Goal: Navigation & Orientation: Go to known website

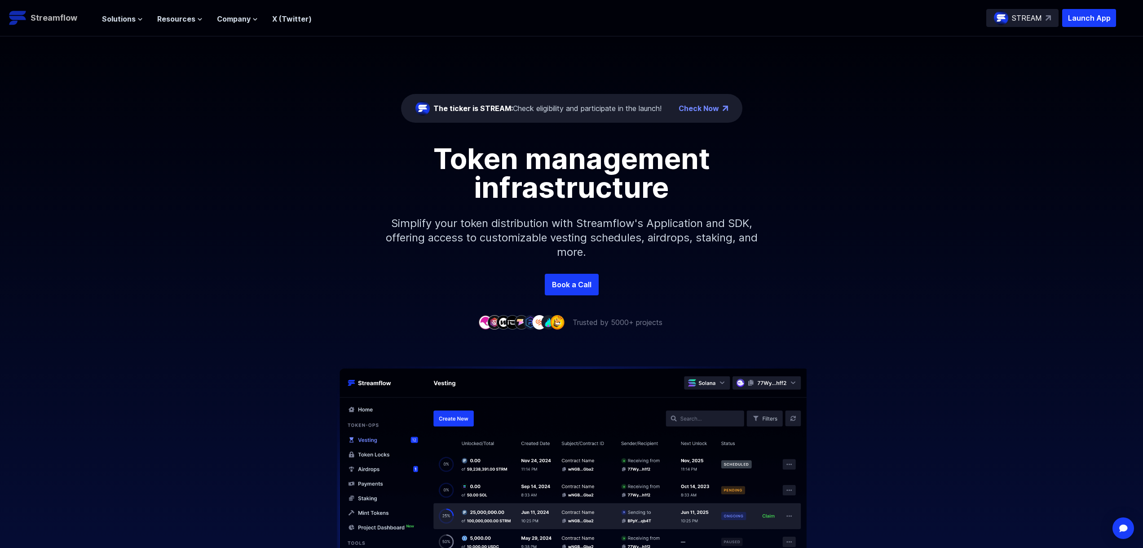
click at [49, 23] on p "Streamflow" at bounding box center [54, 18] width 47 height 13
click at [709, 107] on link "Check Now" at bounding box center [699, 108] width 40 height 11
click at [1035, 16] on p "STREAM" at bounding box center [1027, 18] width 30 height 11
click at [54, 15] on p "Streamflow" at bounding box center [54, 18] width 47 height 13
click at [115, 17] on span "Solutions" at bounding box center [119, 18] width 34 height 11
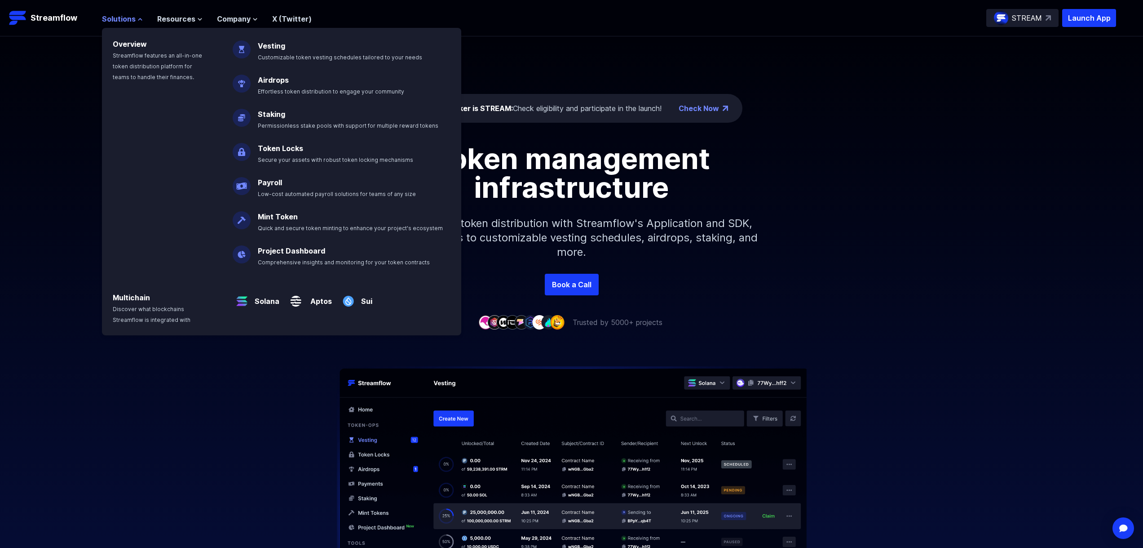
click at [118, 17] on span "Solutions" at bounding box center [119, 18] width 34 height 11
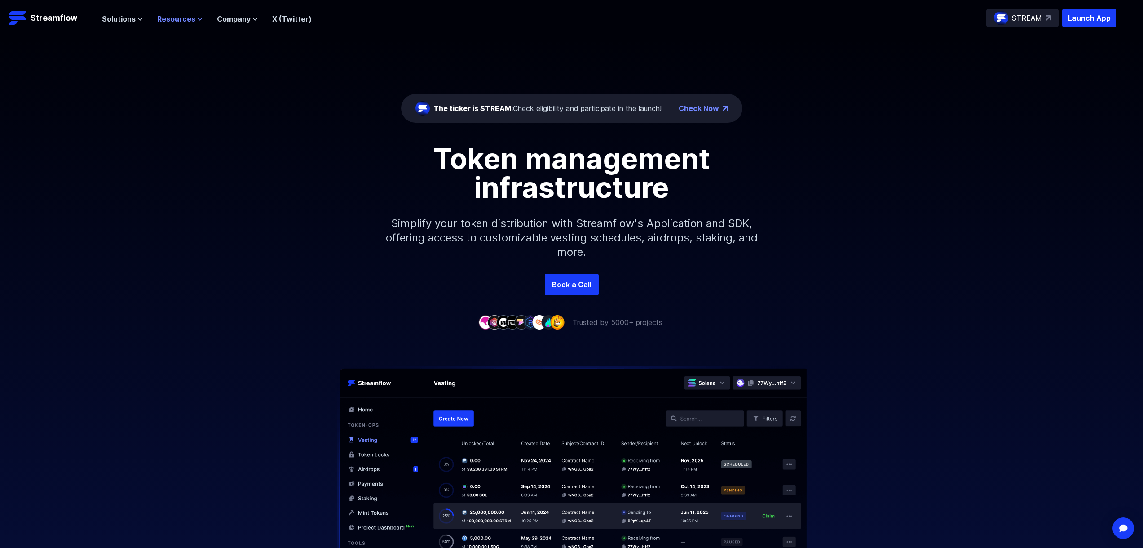
click at [174, 17] on span "Resources" at bounding box center [176, 18] width 38 height 11
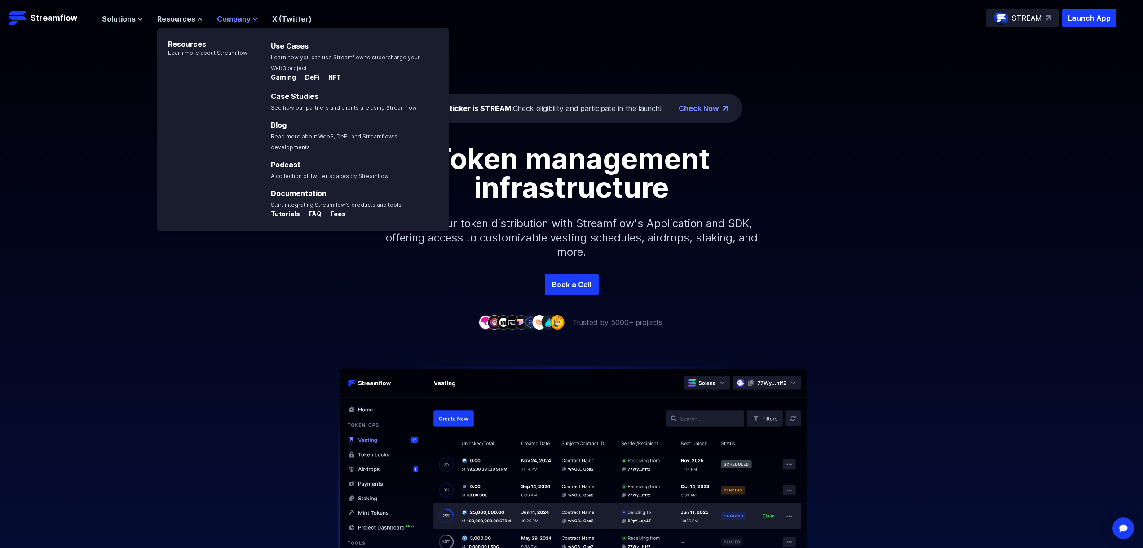
click at [241, 18] on span "Company" at bounding box center [234, 18] width 34 height 11
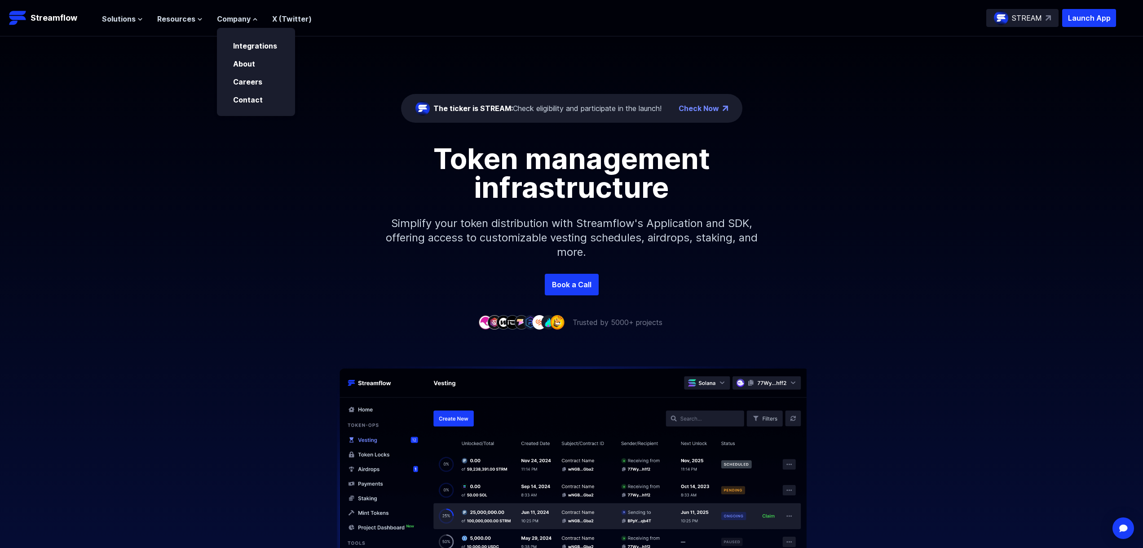
click at [355, 55] on div "The ticker is STREAM: Check eligibility and participate in the launch! Check No…" at bounding box center [571, 154] width 1143 height 237
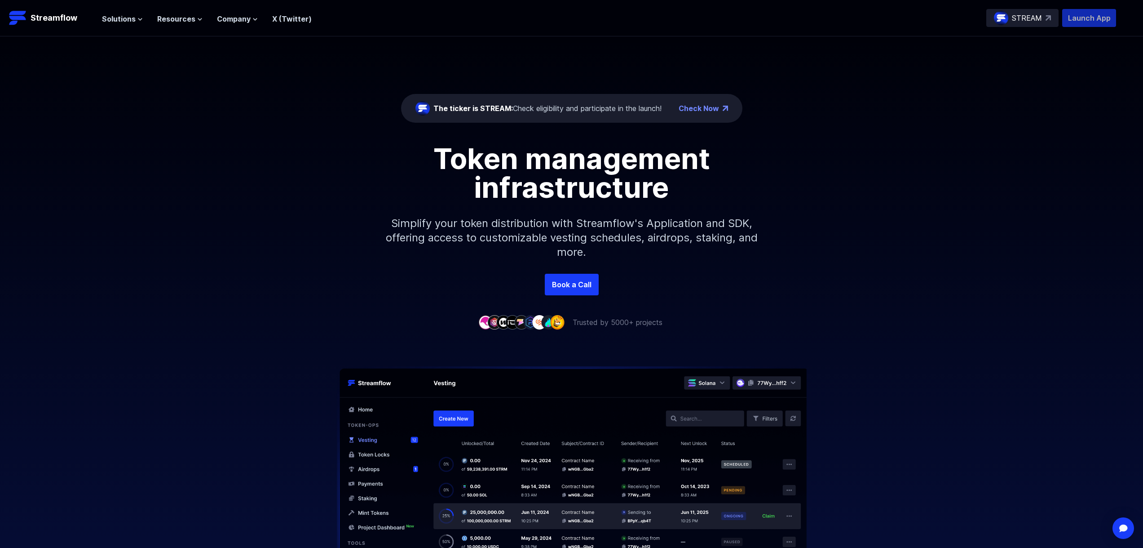
click at [1079, 18] on p "Launch App" at bounding box center [1089, 18] width 54 height 18
